Goal: Book appointment/travel/reservation

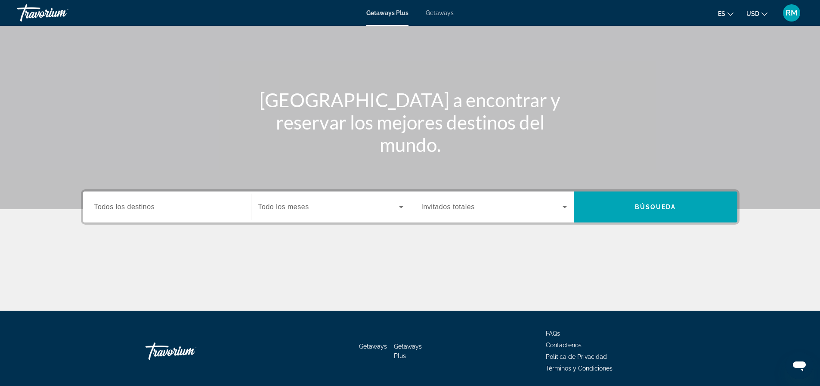
scroll to position [79, 0]
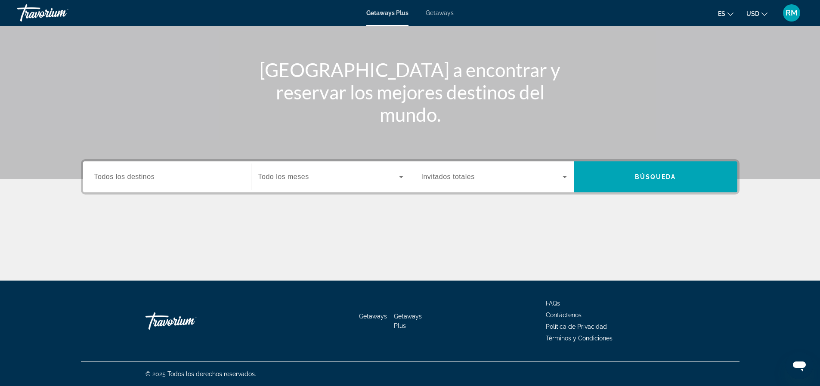
click at [145, 183] on div "Search widget" at bounding box center [167, 177] width 146 height 25
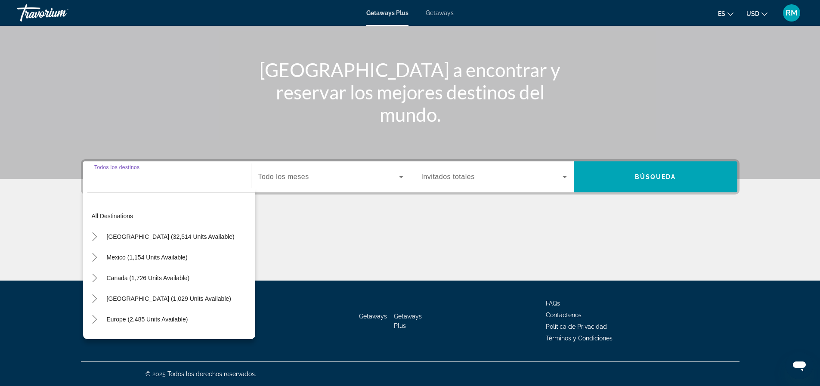
click at [202, 301] on span "[GEOGRAPHIC_DATA] (1,029 units available)" at bounding box center [169, 298] width 124 height 7
type input "**********"
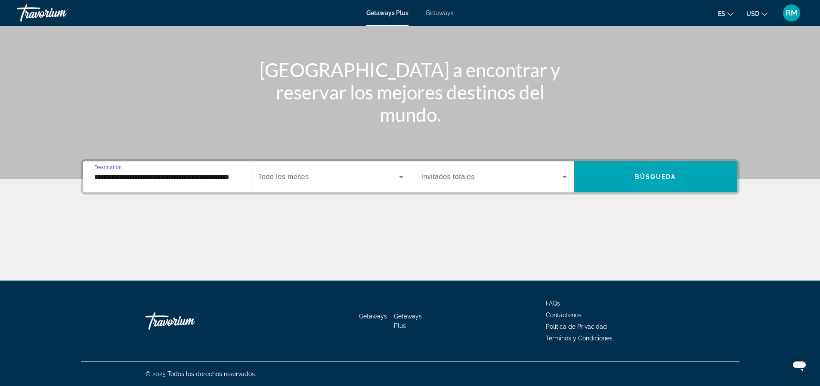
click at [338, 182] on div "Search widget" at bounding box center [330, 177] width 145 height 24
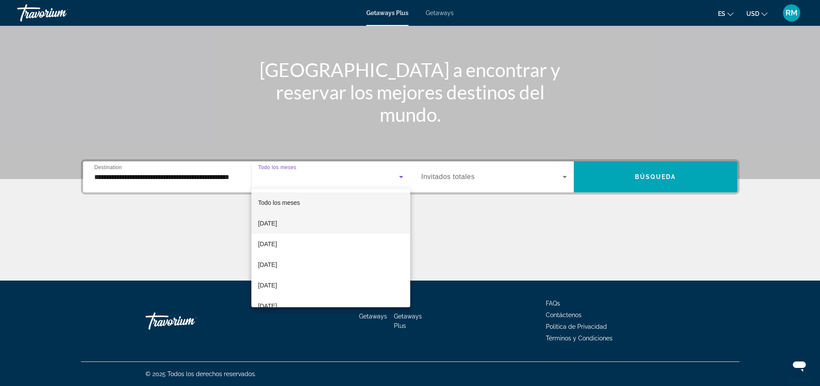
click at [329, 230] on mat-option "September 2025" at bounding box center [330, 223] width 159 height 21
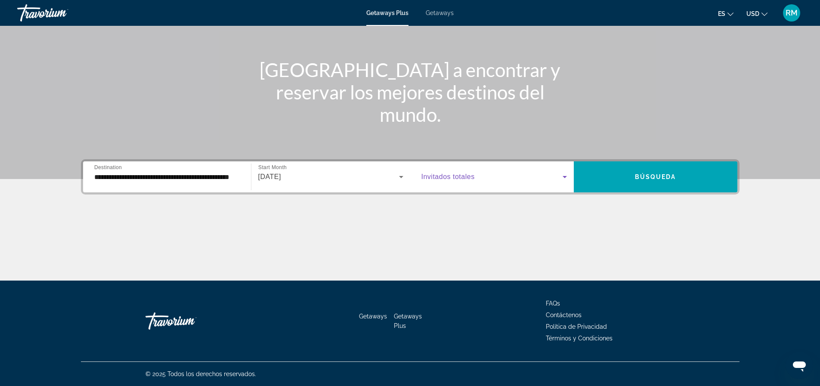
click at [557, 172] on span "Search widget" at bounding box center [492, 177] width 141 height 10
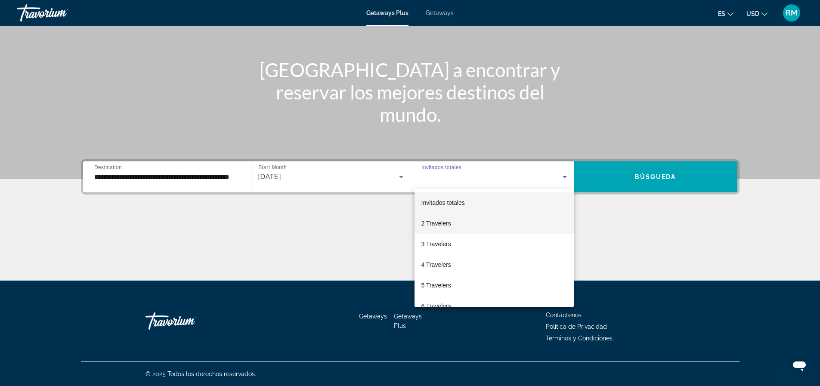
click at [443, 222] on span "2 Travelers" at bounding box center [437, 223] width 30 height 10
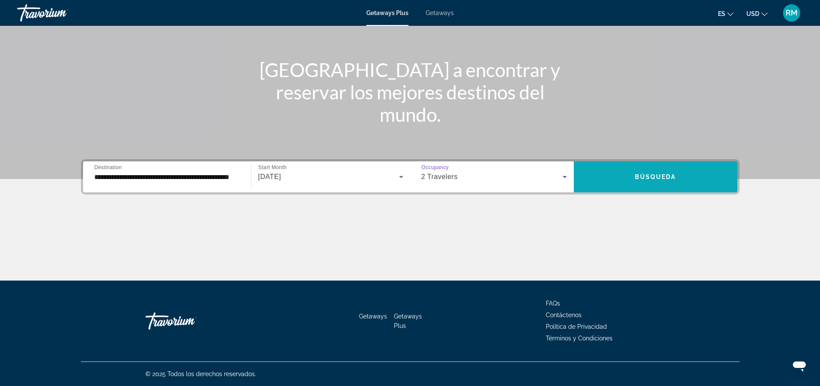
click at [674, 177] on span "Búsqueda" at bounding box center [655, 177] width 41 height 7
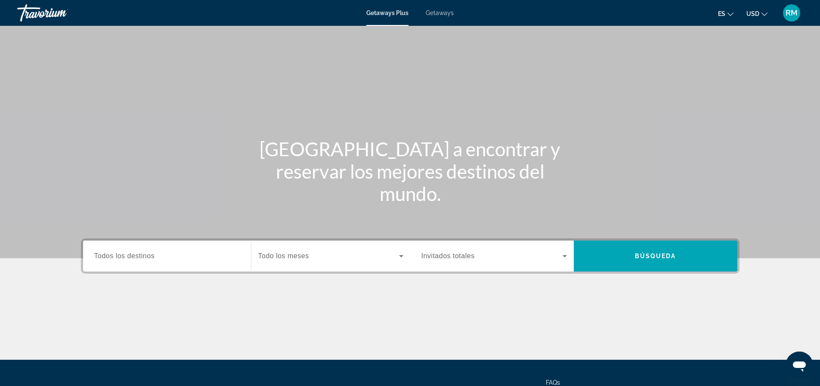
scroll to position [79, 0]
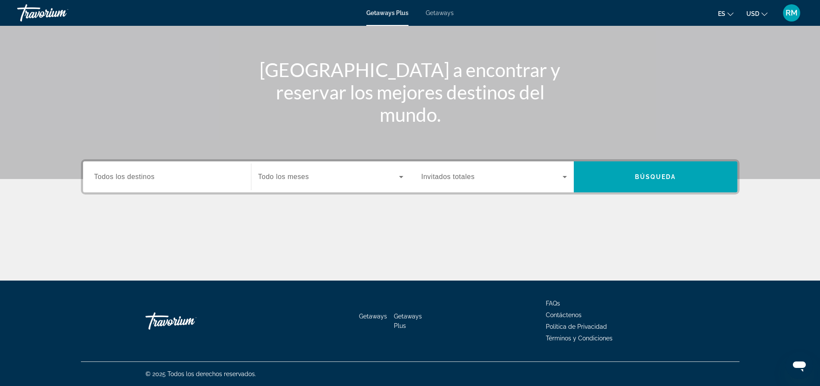
click at [174, 182] on input "Destination Todos los destinos" at bounding box center [167, 177] width 146 height 10
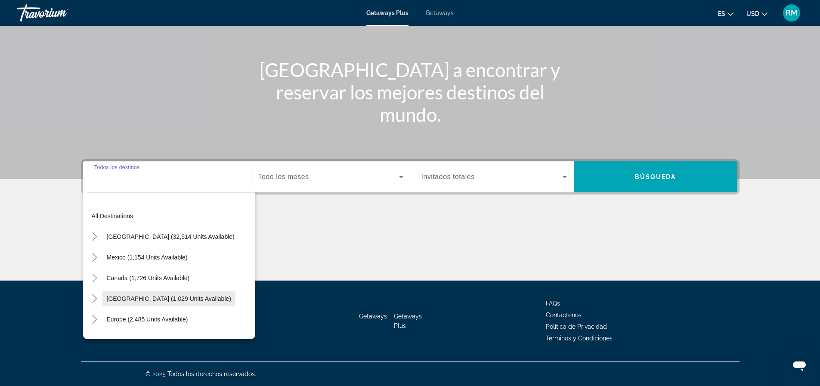
click at [160, 296] on span "[GEOGRAPHIC_DATA] (1,029 units available)" at bounding box center [169, 298] width 124 height 7
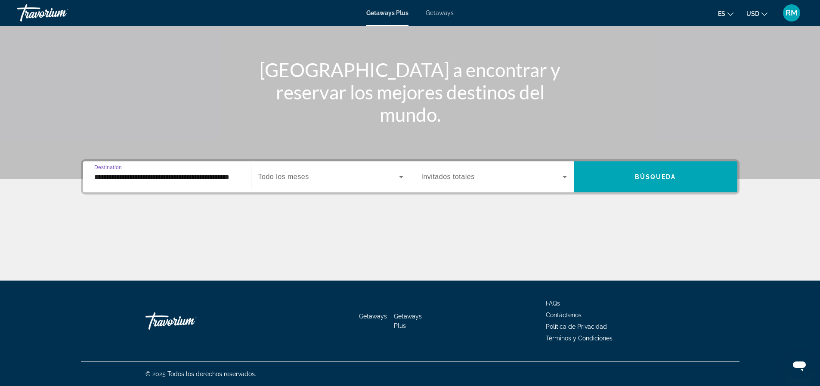
click at [177, 176] on input "**********" at bounding box center [167, 177] width 146 height 10
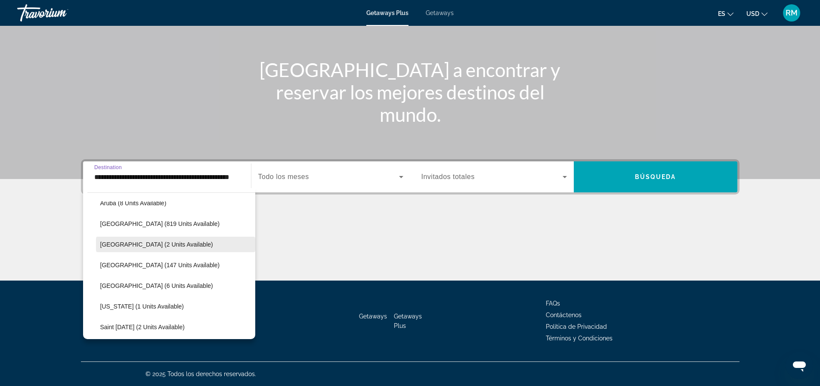
scroll to position [117, 0]
click at [191, 265] on span "[GEOGRAPHIC_DATA] (147 units available)" at bounding box center [160, 264] width 120 height 7
type input "**********"
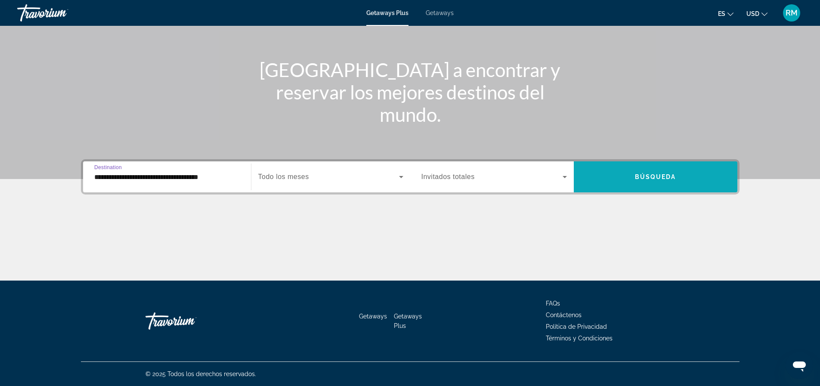
click at [654, 178] on span "Búsqueda" at bounding box center [655, 177] width 41 height 7
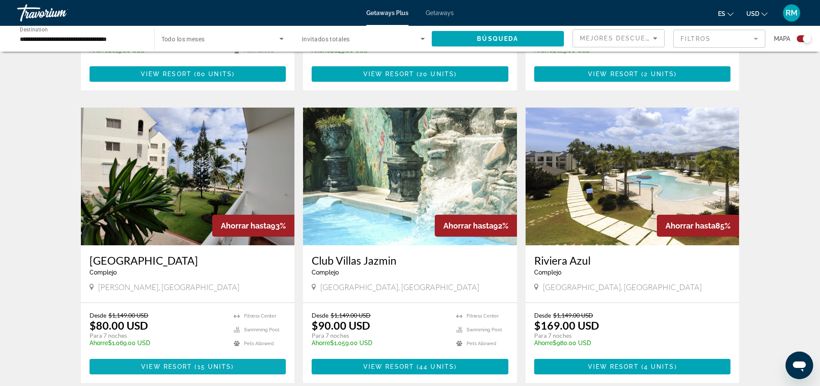
scroll to position [603, 0]
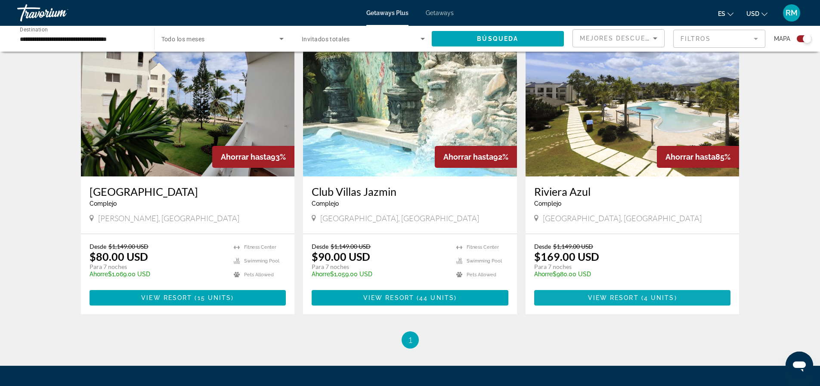
click at [656, 295] on span "4 units" at bounding box center [659, 298] width 31 height 7
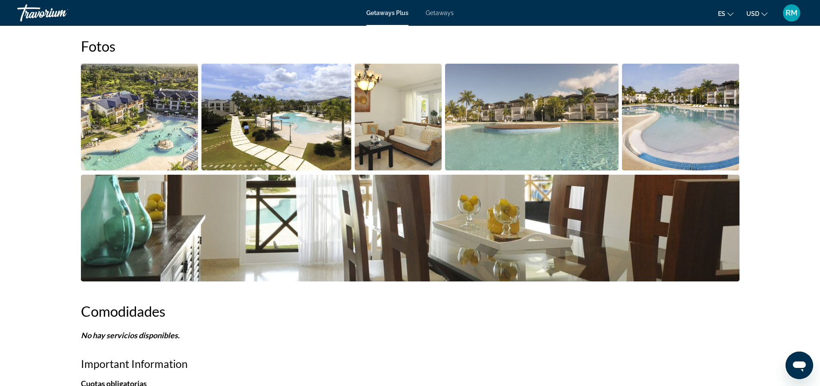
scroll to position [258, 0]
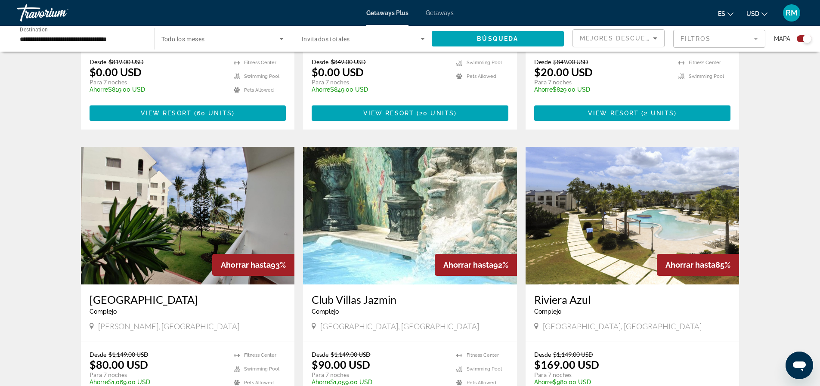
scroll to position [560, 0]
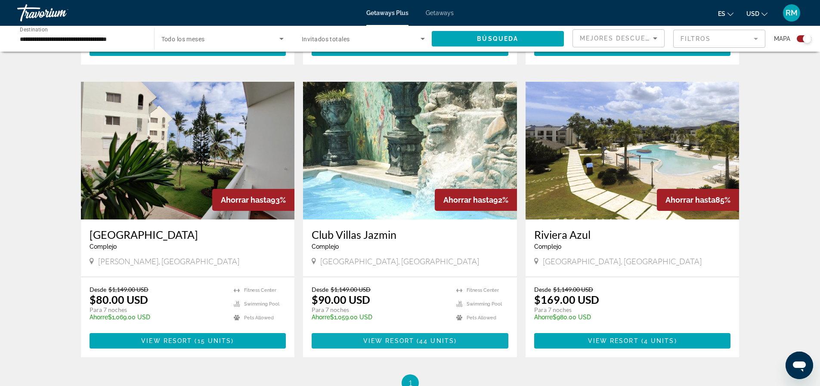
click at [407, 341] on span "View Resort" at bounding box center [388, 341] width 51 height 7
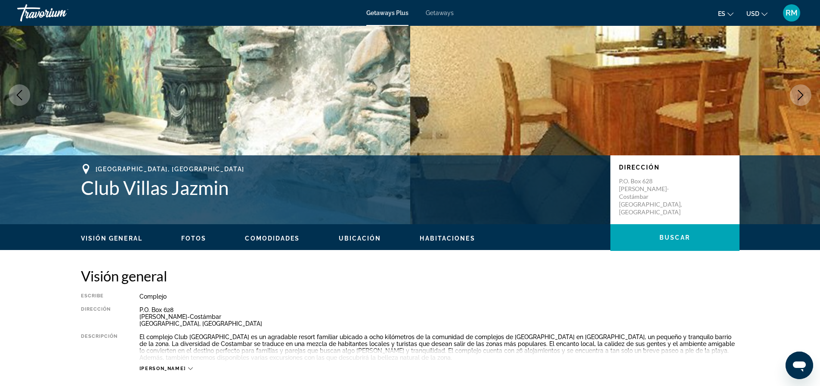
scroll to position [43, 0]
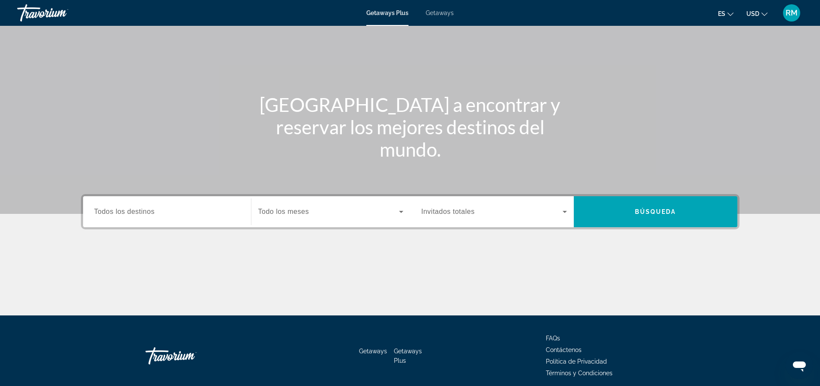
scroll to position [79, 0]
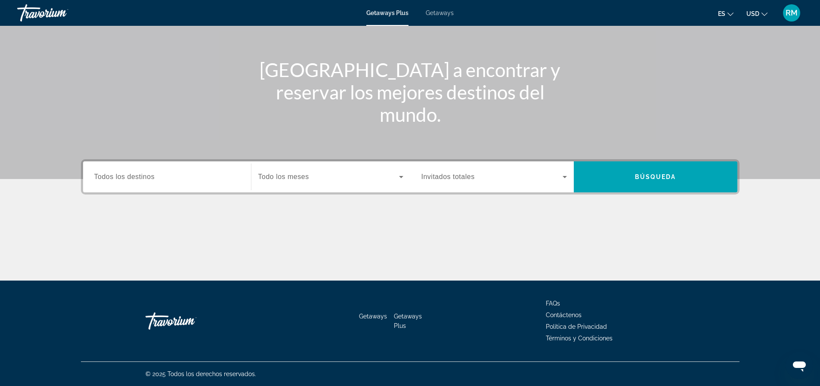
click at [169, 176] on input "Destination Todos los destinos" at bounding box center [167, 177] width 146 height 10
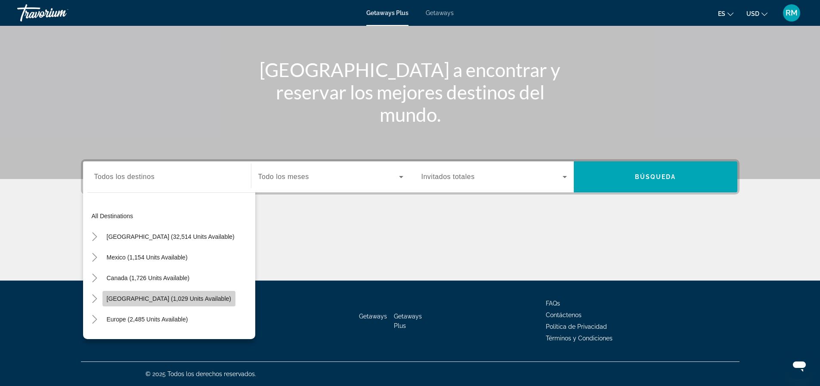
click at [168, 300] on span "[GEOGRAPHIC_DATA] (1,029 units available)" at bounding box center [169, 298] width 124 height 7
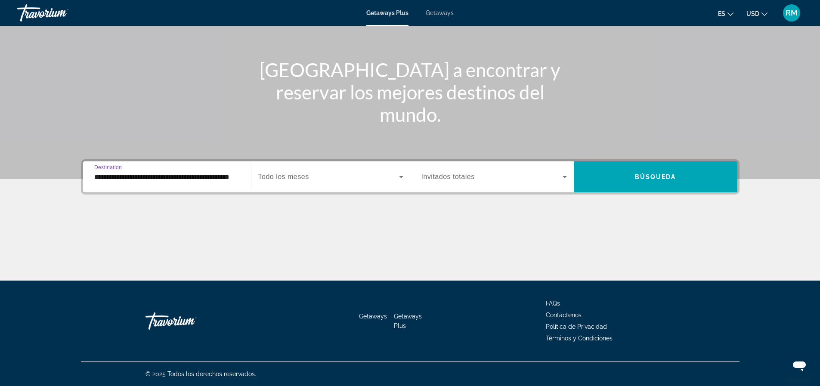
click at [183, 175] on input "**********" at bounding box center [167, 177] width 146 height 10
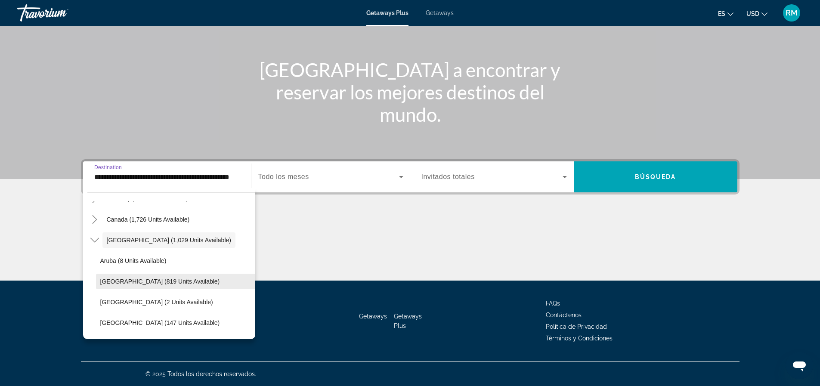
scroll to position [74, 0]
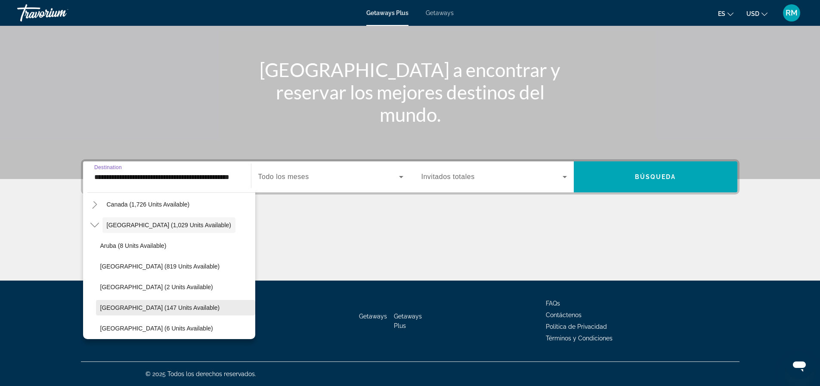
click at [152, 306] on span "[GEOGRAPHIC_DATA] (147 units available)" at bounding box center [160, 307] width 120 height 7
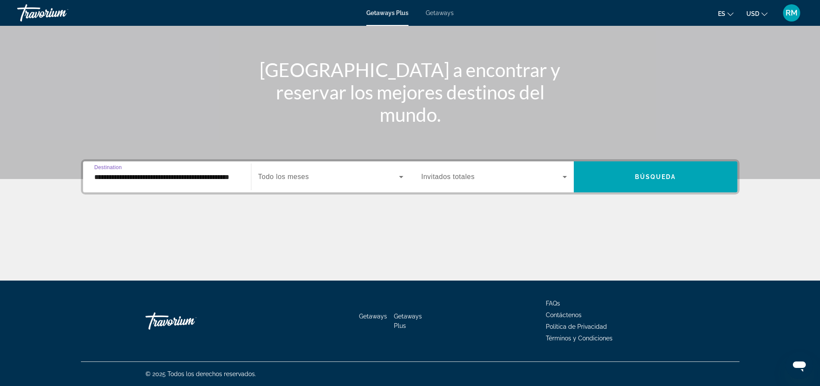
type input "**********"
click at [450, 170] on div "Search widget" at bounding box center [495, 177] width 146 height 24
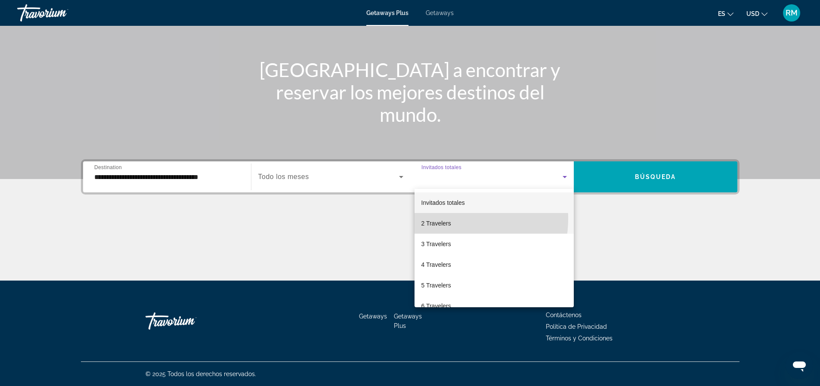
click at [450, 219] on span "2 Travelers" at bounding box center [437, 223] width 30 height 10
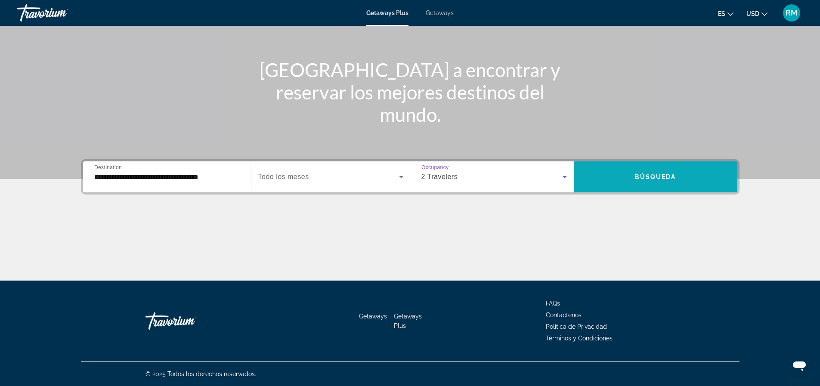
click at [630, 170] on span "Search widget" at bounding box center [656, 177] width 164 height 21
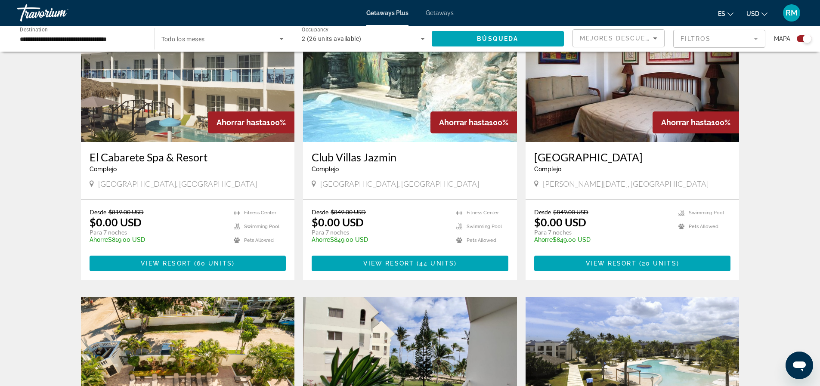
scroll to position [301, 0]
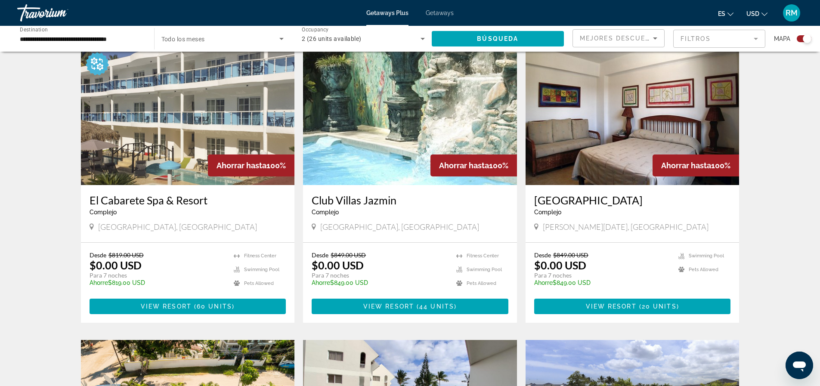
click at [173, 122] on img "Main content" at bounding box center [188, 116] width 214 height 138
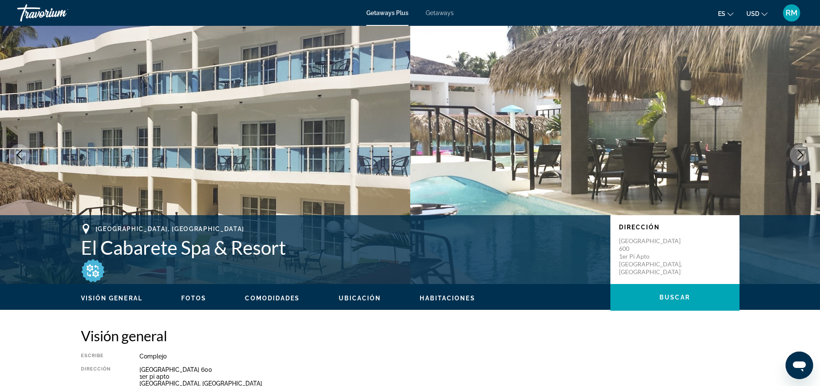
click at [804, 153] on icon "Next image" at bounding box center [801, 155] width 10 height 10
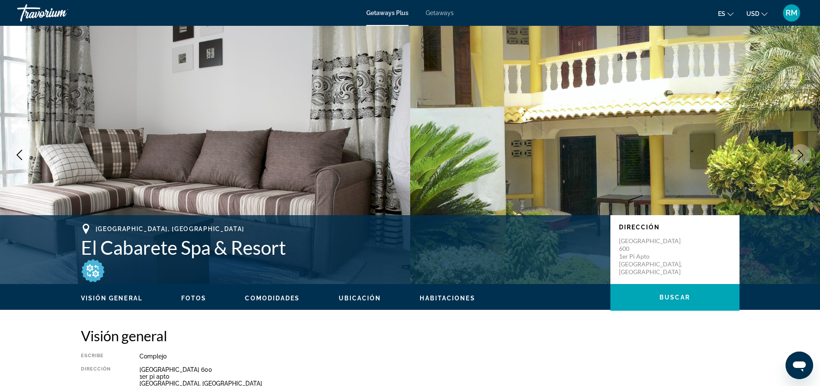
click at [804, 153] on icon "Next image" at bounding box center [801, 155] width 10 height 10
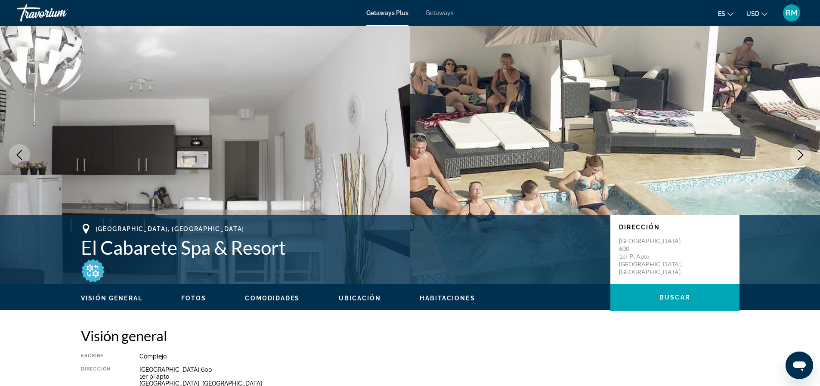
click at [187, 300] on span "Fotos" at bounding box center [193, 298] width 25 height 7
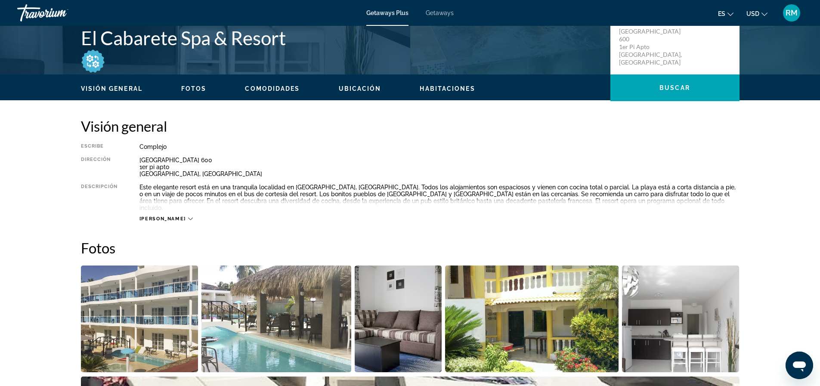
scroll to position [132, 0]
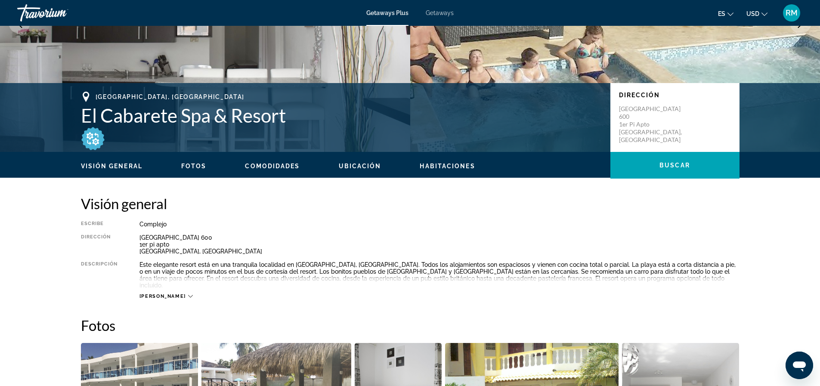
click at [166, 293] on button "[PERSON_NAME]" at bounding box center [166, 296] width 53 height 6
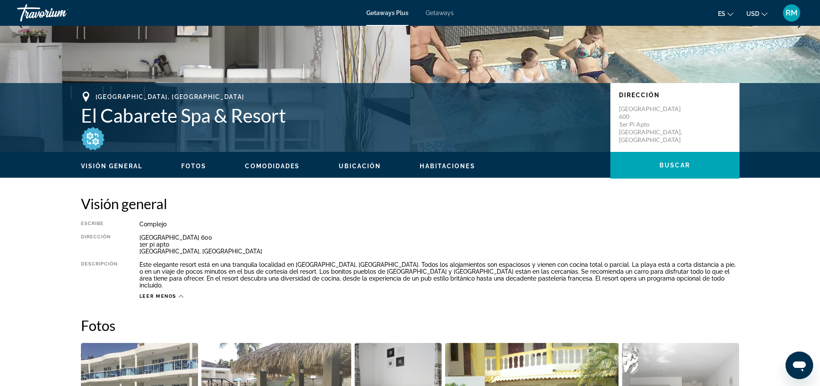
click at [180, 294] on icon "Main content" at bounding box center [181, 296] width 5 height 5
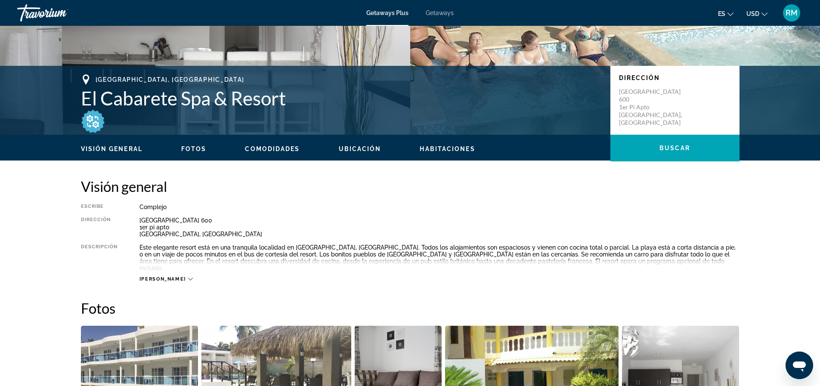
scroll to position [83, 0]
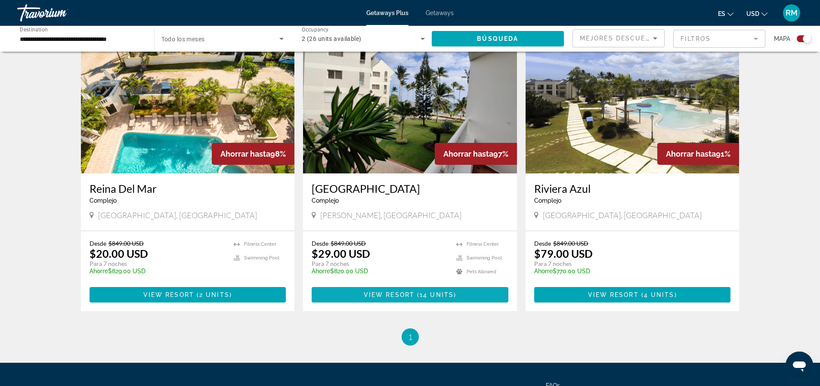
scroll to position [645, 0]
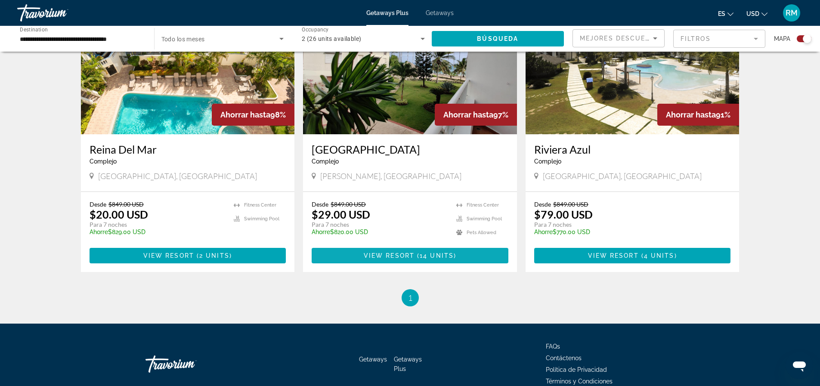
click at [413, 257] on span "View Resort" at bounding box center [389, 255] width 51 height 7
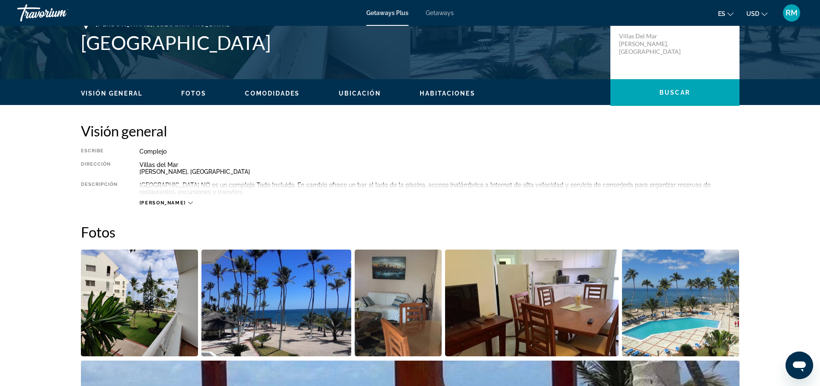
scroll to position [301, 0]
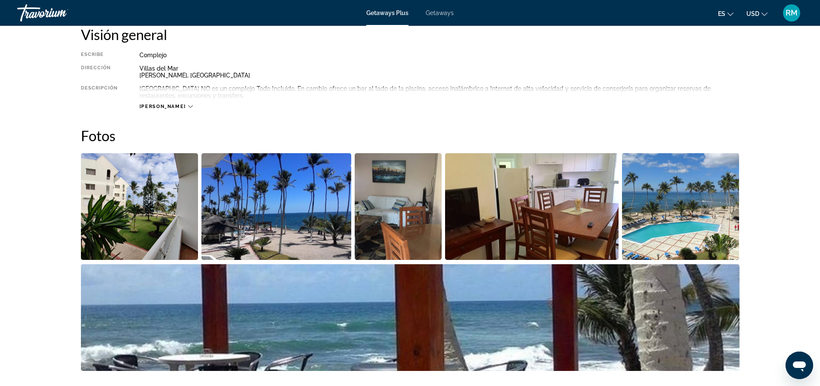
click at [169, 230] on img "Open full-screen image slider" at bounding box center [140, 206] width 118 height 107
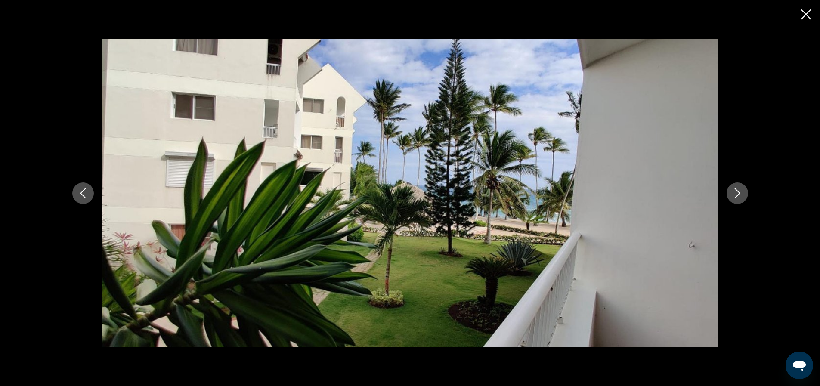
click at [744, 191] on button "Next image" at bounding box center [738, 194] width 22 height 22
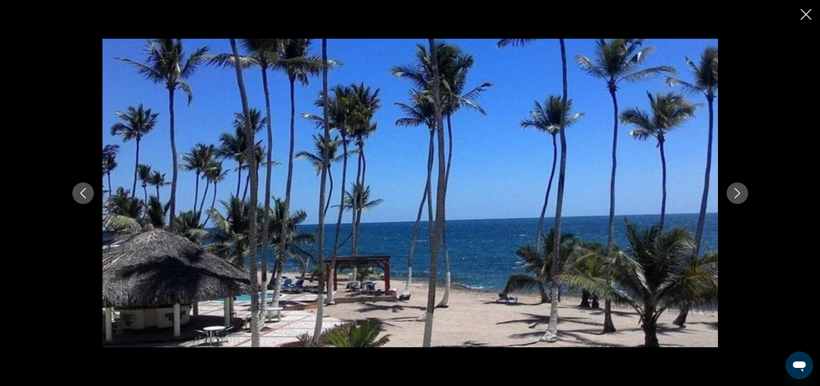
click at [737, 193] on icon "Next image" at bounding box center [737, 193] width 10 height 10
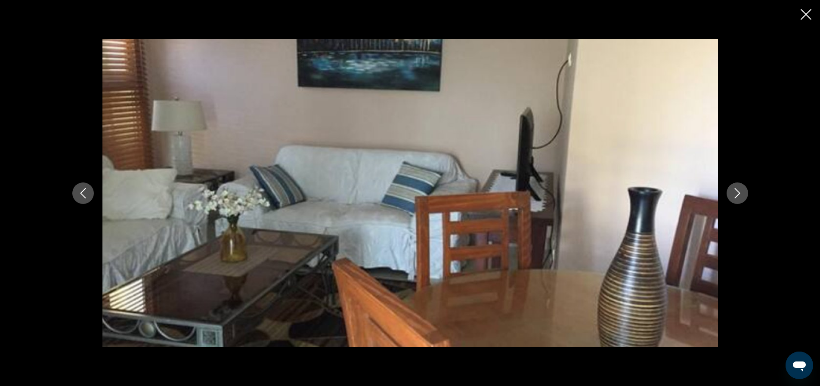
click at [737, 193] on icon "Next image" at bounding box center [737, 193] width 10 height 10
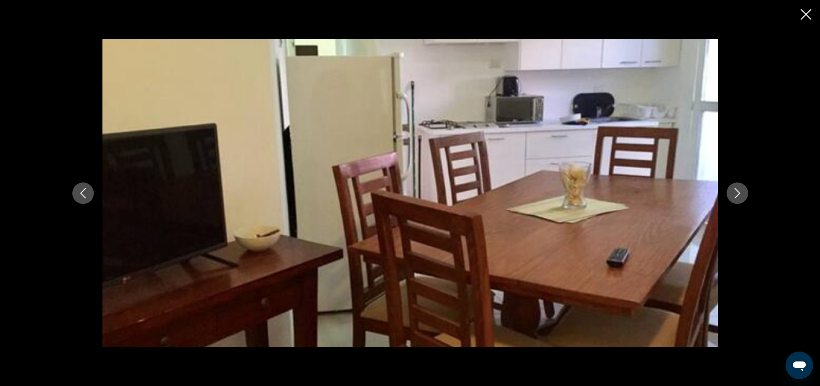
click at [737, 193] on icon "Next image" at bounding box center [737, 193] width 10 height 10
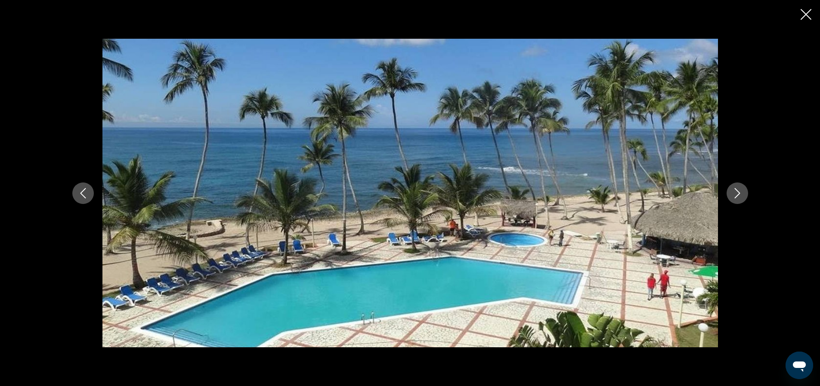
click at [738, 193] on icon "Next image" at bounding box center [737, 193] width 10 height 10
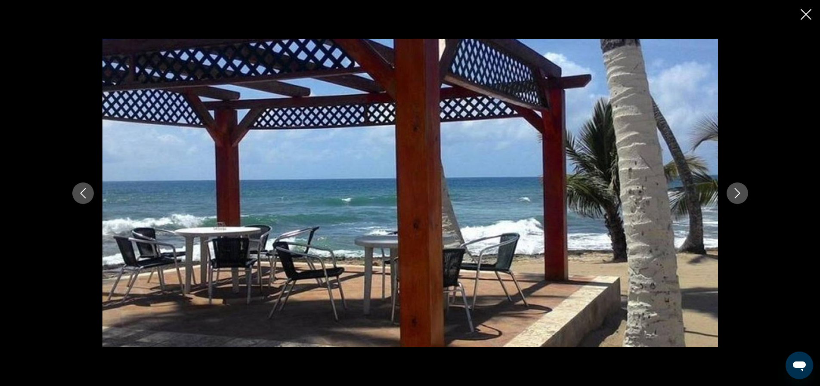
click at [730, 190] on button "Next image" at bounding box center [738, 194] width 22 height 22
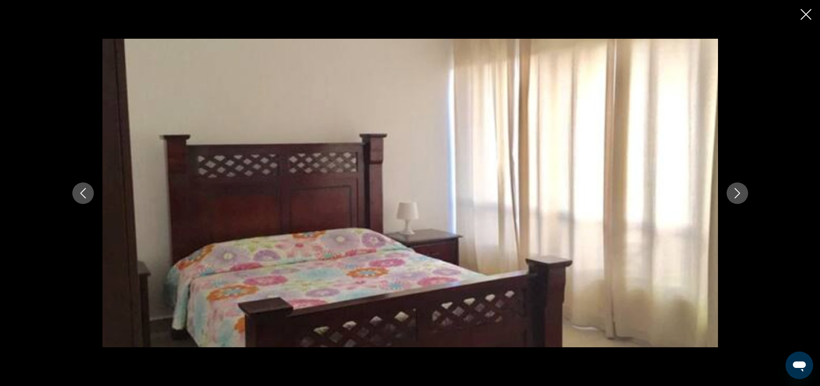
click at [742, 195] on icon "Next image" at bounding box center [737, 193] width 10 height 10
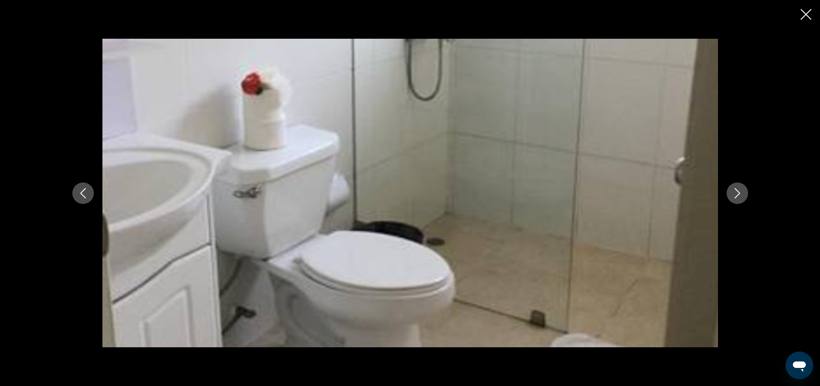
click at [79, 190] on icon "Previous image" at bounding box center [83, 193] width 10 height 10
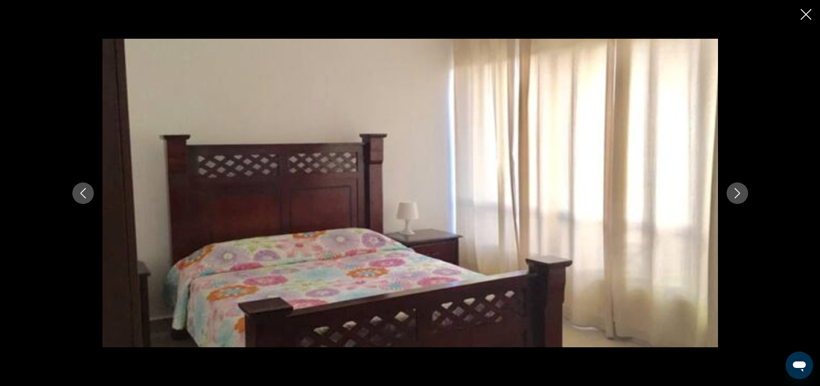
click at [739, 196] on icon "Next image" at bounding box center [737, 193] width 10 height 10
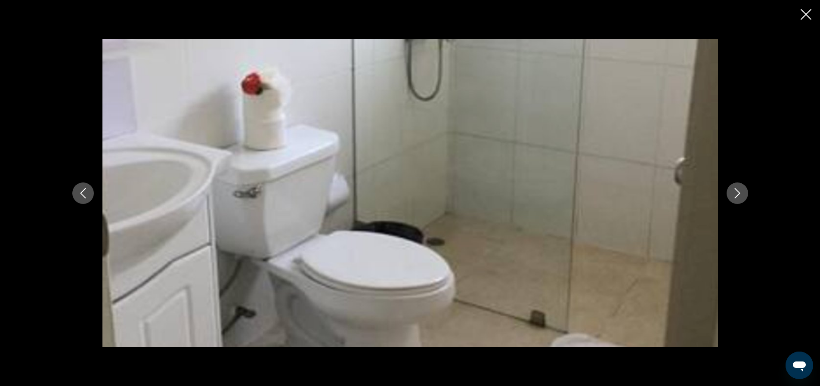
click at [739, 196] on icon "Next image" at bounding box center [737, 193] width 10 height 10
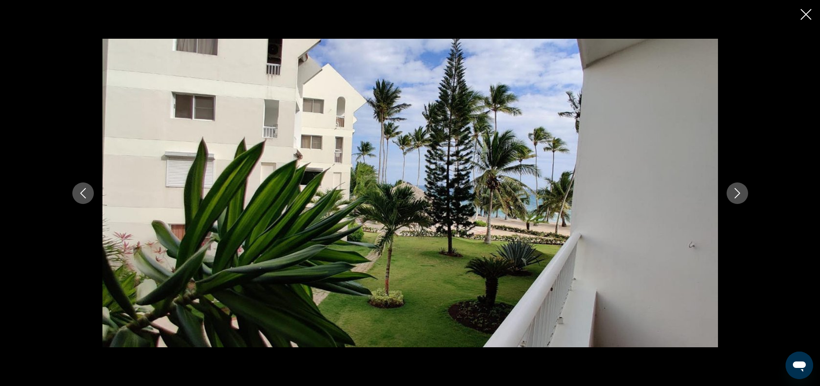
click at [739, 196] on icon "Next image" at bounding box center [737, 193] width 10 height 10
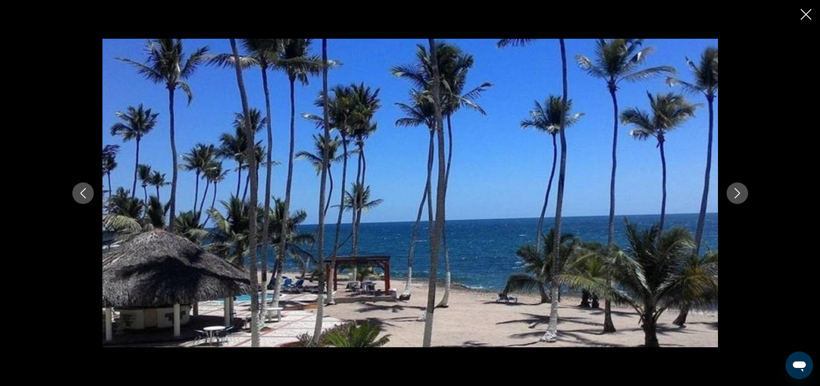
click at [739, 196] on icon "Next image" at bounding box center [737, 193] width 10 height 10
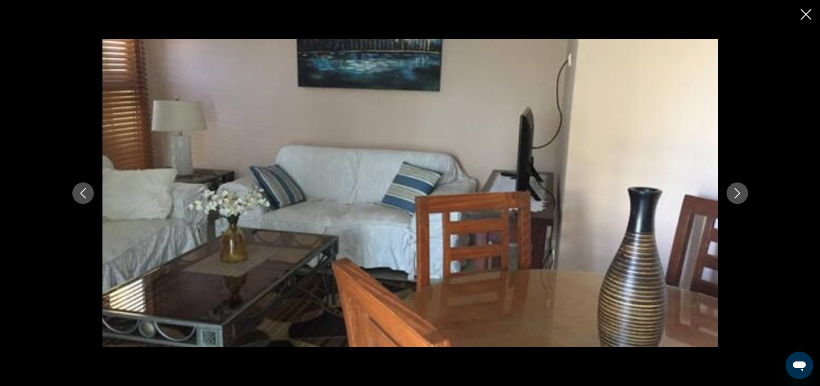
click at [803, 14] on icon "Close slideshow" at bounding box center [806, 14] width 11 height 11
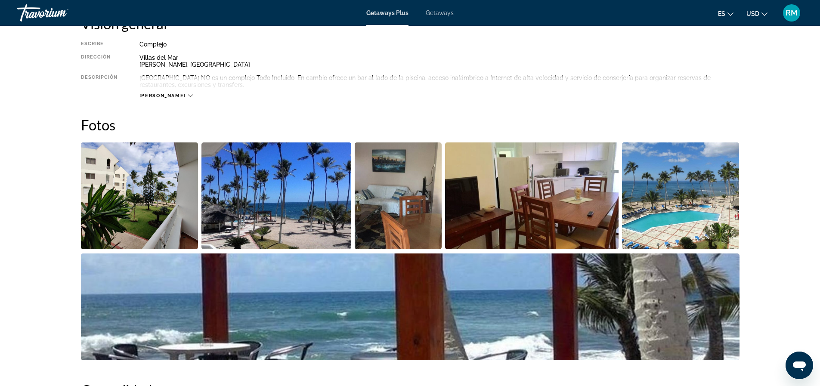
scroll to position [215, 0]
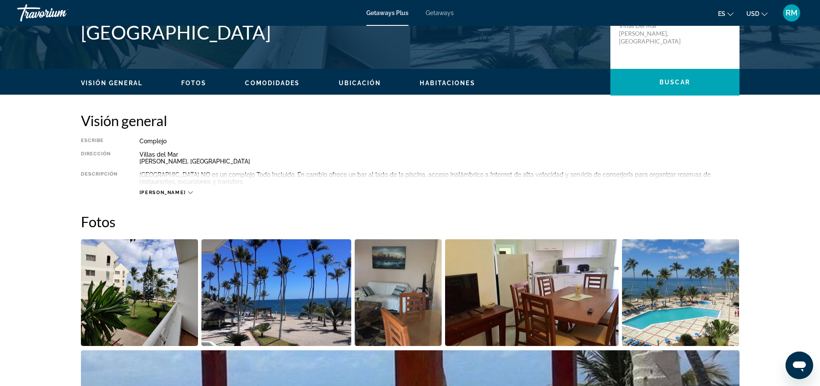
click at [539, 289] on img "Open full-screen image slider" at bounding box center [532, 292] width 174 height 107
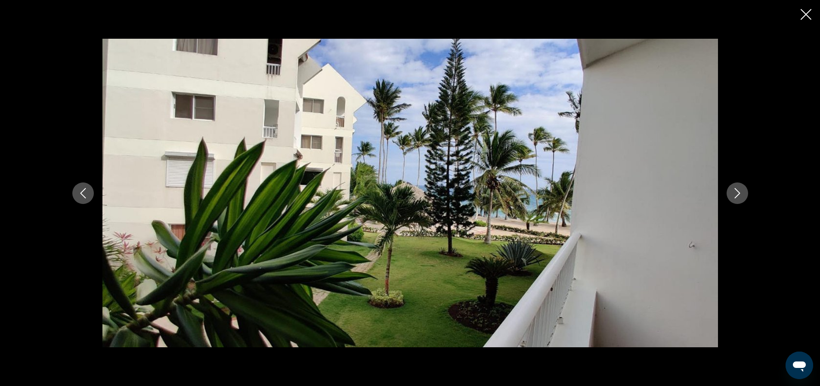
click at [746, 192] on button "Next image" at bounding box center [738, 194] width 22 height 22
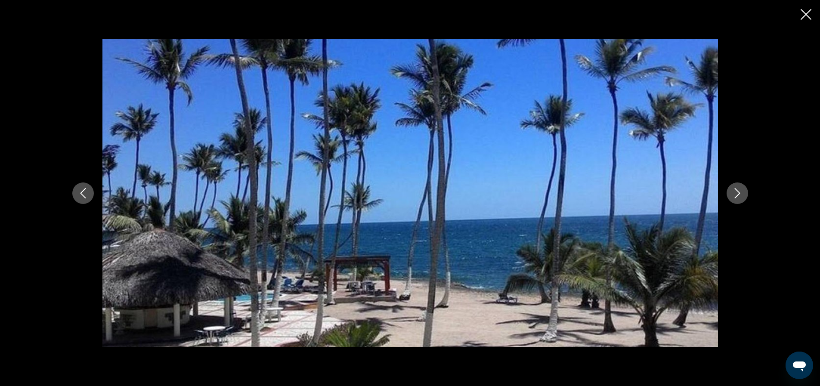
click at [745, 192] on button "Next image" at bounding box center [738, 194] width 22 height 22
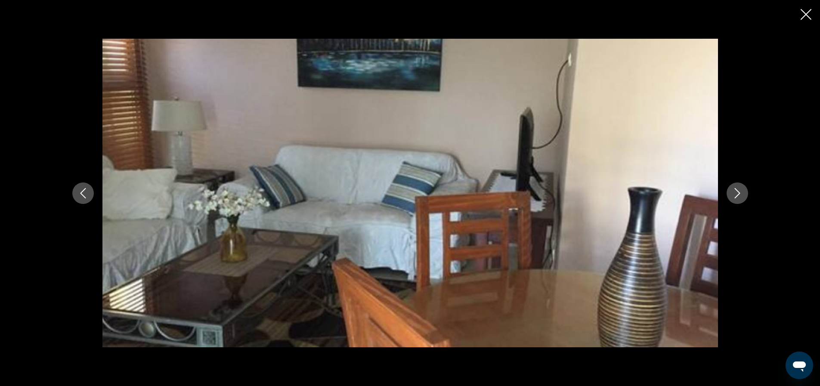
click at [737, 192] on icon "Next image" at bounding box center [737, 193] width 10 height 10
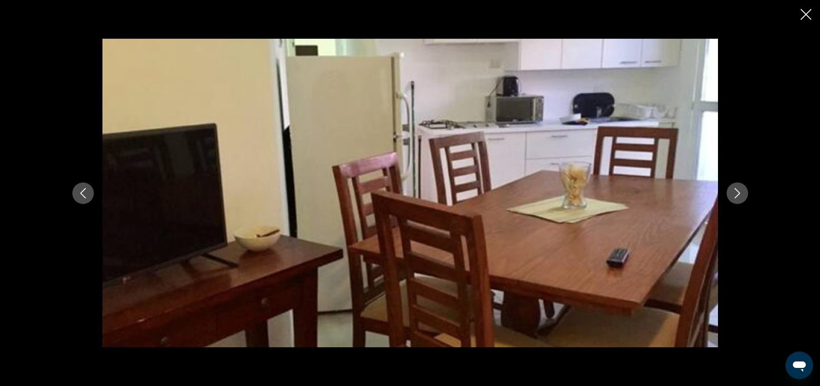
click at [741, 196] on icon "Next image" at bounding box center [737, 193] width 10 height 10
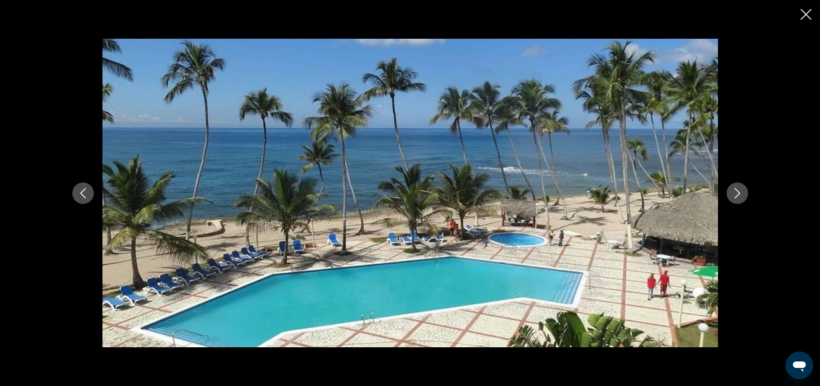
click at [741, 195] on icon "Next image" at bounding box center [737, 193] width 10 height 10
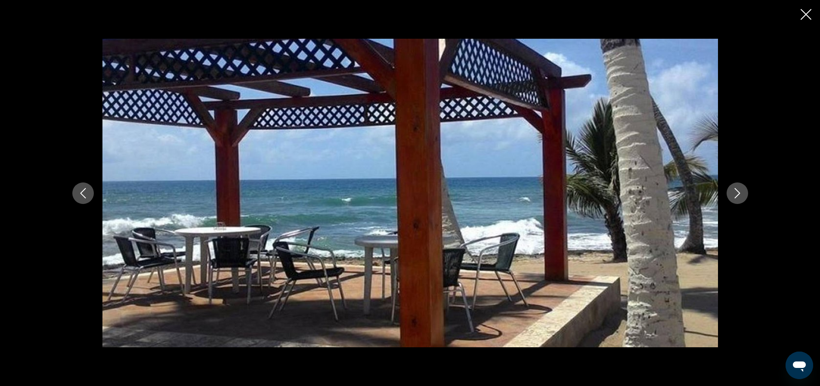
click at [737, 194] on icon "Next image" at bounding box center [737, 193] width 10 height 10
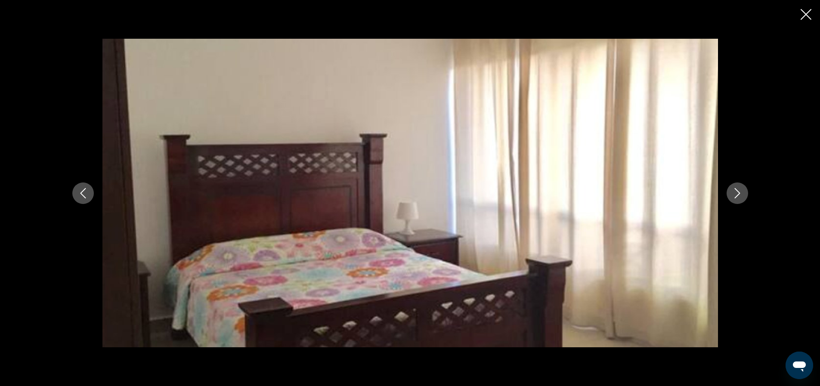
click at [738, 193] on icon "Next image" at bounding box center [737, 193] width 10 height 10
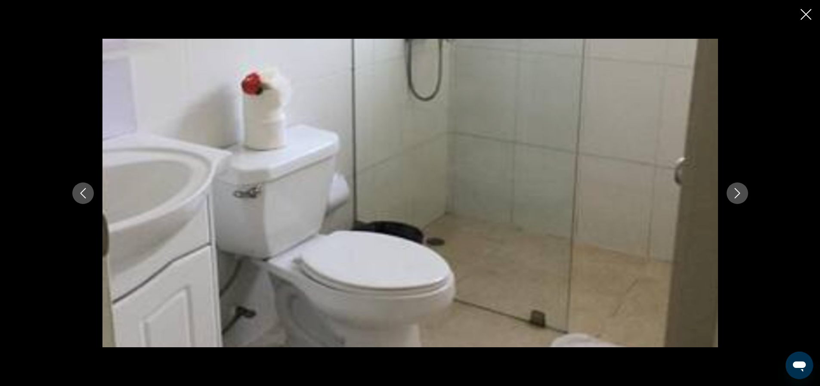
click at [737, 191] on icon "Next image" at bounding box center [737, 193] width 10 height 10
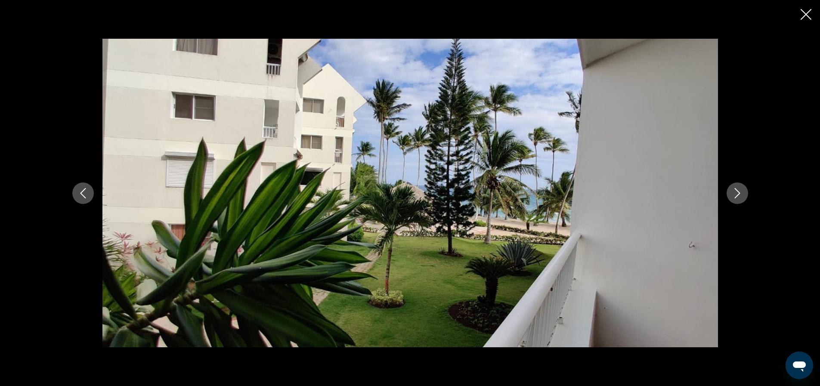
click at [803, 14] on icon "Close slideshow" at bounding box center [806, 14] width 11 height 11
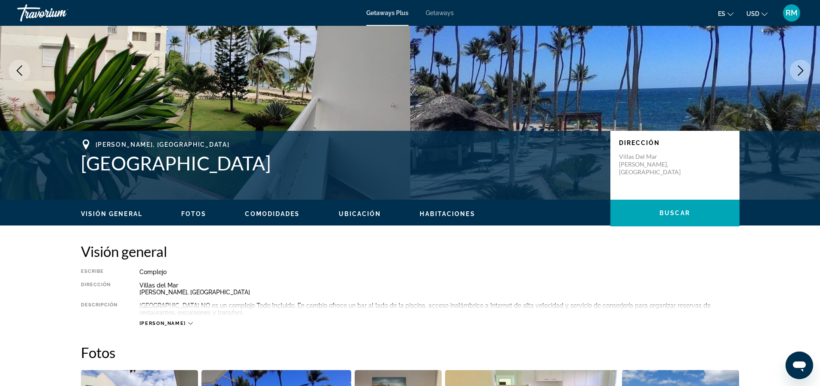
scroll to position [0, 0]
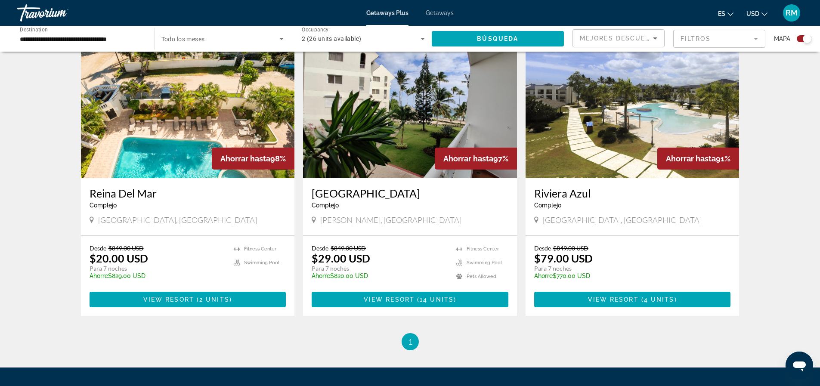
scroll to position [603, 0]
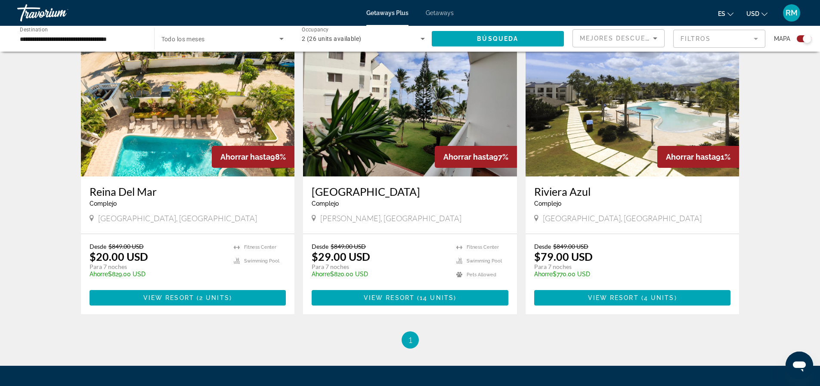
click at [727, 16] on button "es English Español Français Italiano Português русский" at bounding box center [726, 13] width 16 height 12
click at [720, 35] on button "English" at bounding box center [708, 34] width 38 height 11
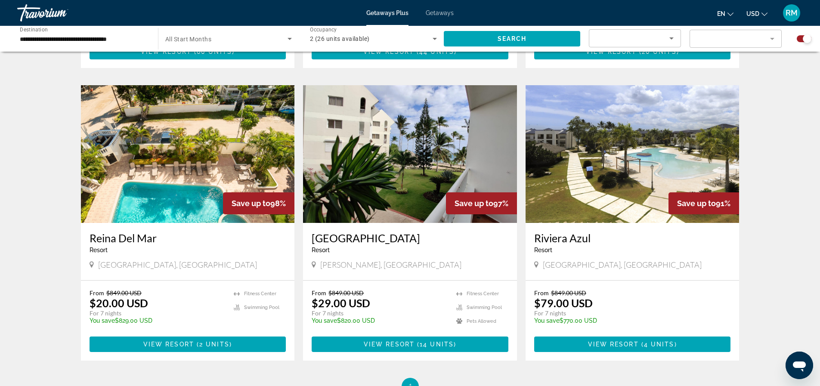
scroll to position [646, 0]
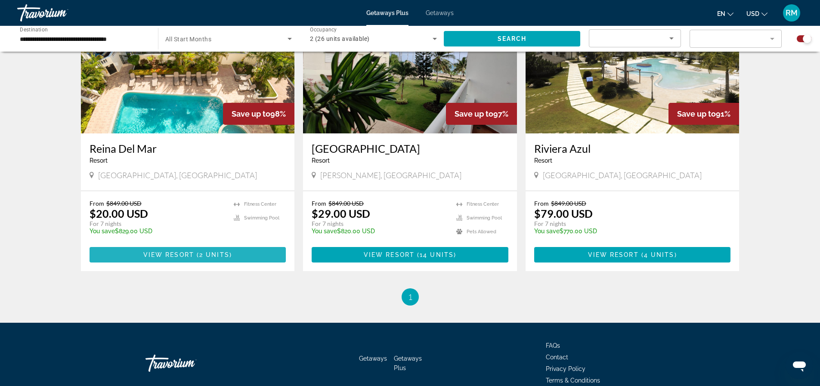
click at [197, 251] on span "Main content" at bounding box center [188, 255] width 197 height 21
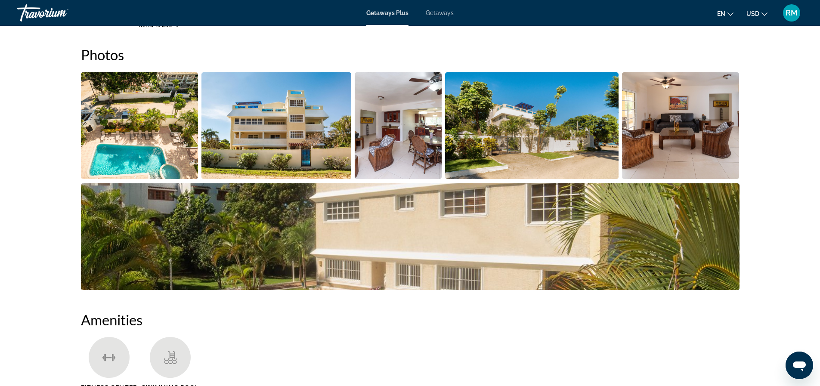
scroll to position [388, 0]
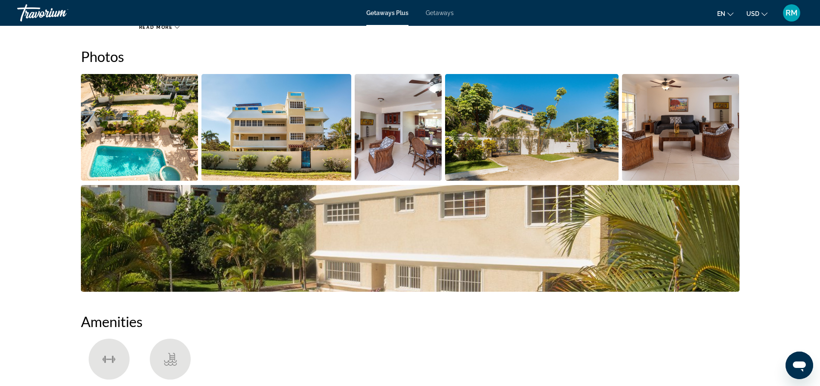
click at [229, 123] on img "Open full-screen image slider" at bounding box center [277, 127] width 150 height 107
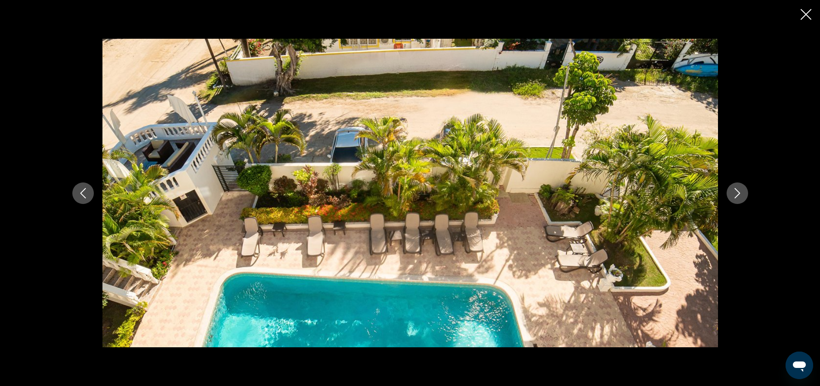
click at [740, 192] on icon "Next image" at bounding box center [737, 193] width 10 height 10
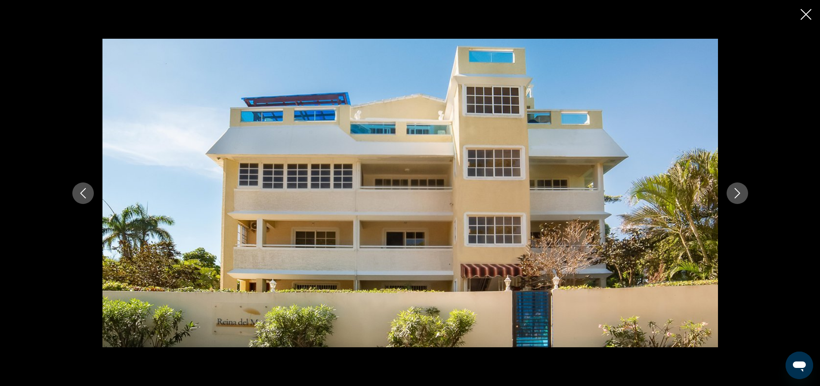
click at [740, 192] on icon "Next image" at bounding box center [737, 193] width 10 height 10
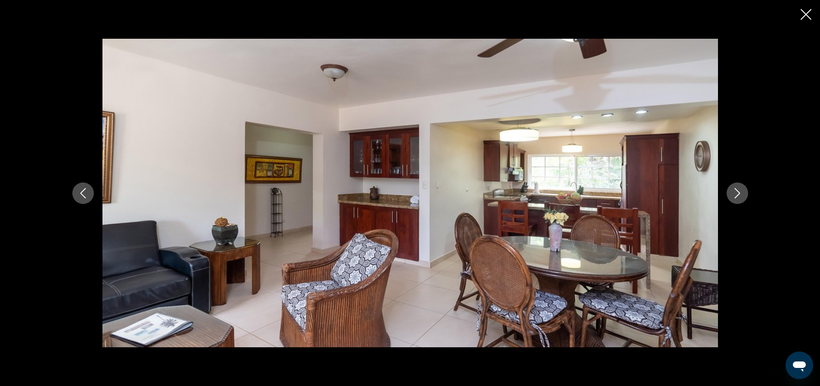
click at [740, 192] on icon "Next image" at bounding box center [737, 193] width 10 height 10
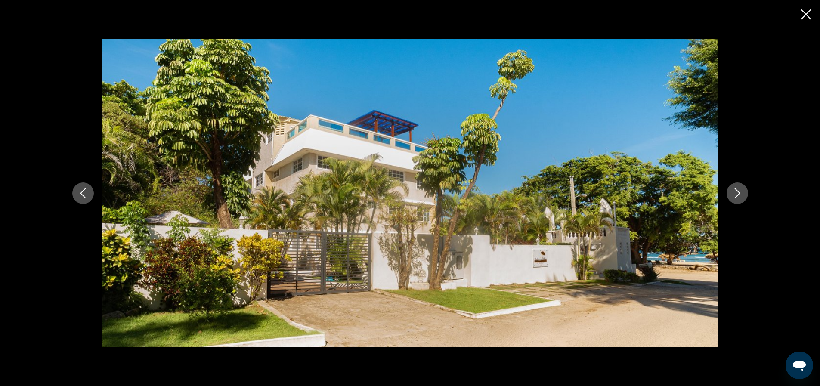
click at [78, 191] on icon "Previous image" at bounding box center [83, 193] width 10 height 10
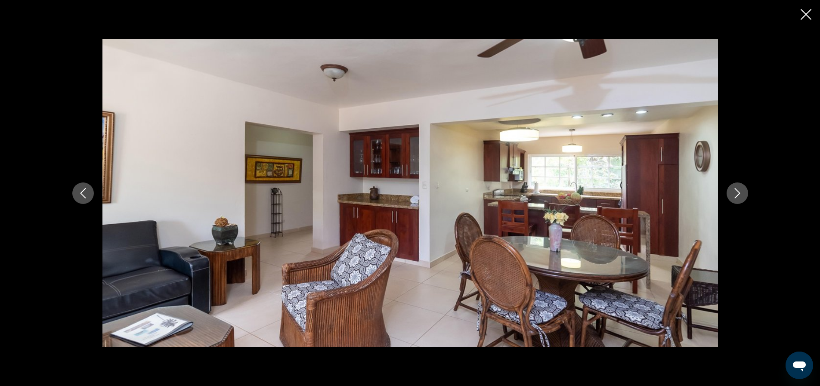
click at [738, 191] on icon "Next image" at bounding box center [737, 193] width 10 height 10
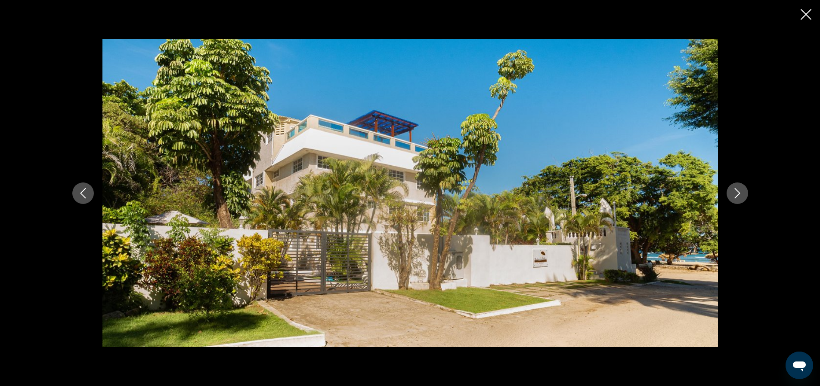
click at [738, 191] on icon "Next image" at bounding box center [737, 193] width 10 height 10
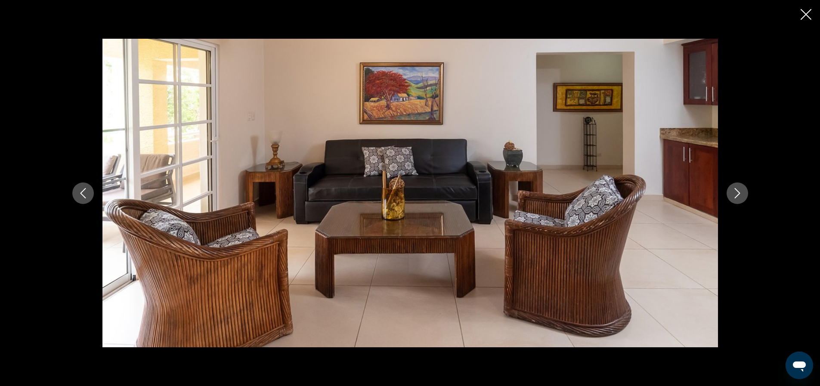
click at [738, 191] on icon "Next image" at bounding box center [737, 193] width 10 height 10
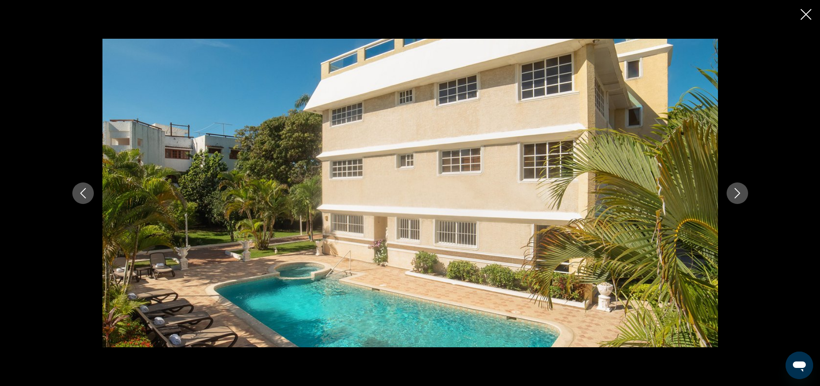
click at [730, 193] on button "Next image" at bounding box center [738, 194] width 22 height 22
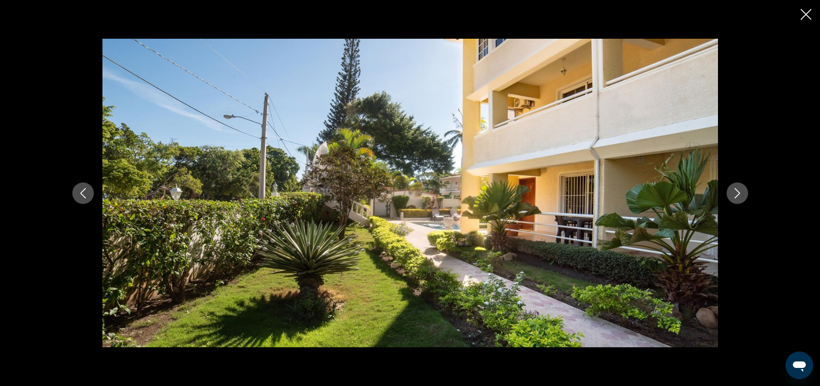
click at [729, 192] on button "Next image" at bounding box center [738, 194] width 22 height 22
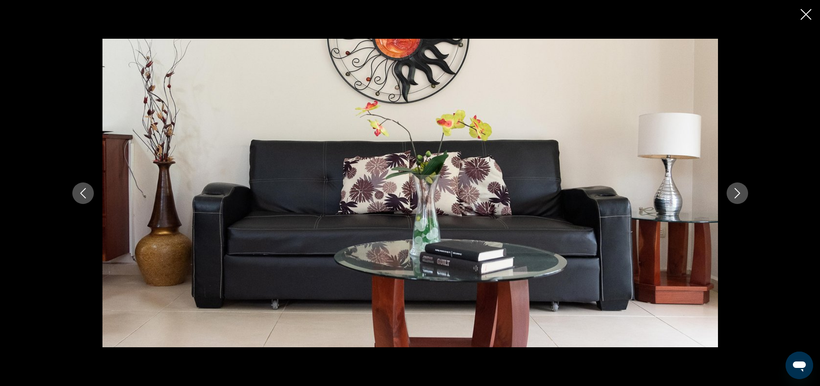
click at [809, 17] on icon "Close slideshow" at bounding box center [806, 14] width 11 height 11
